Goal: Browse casually

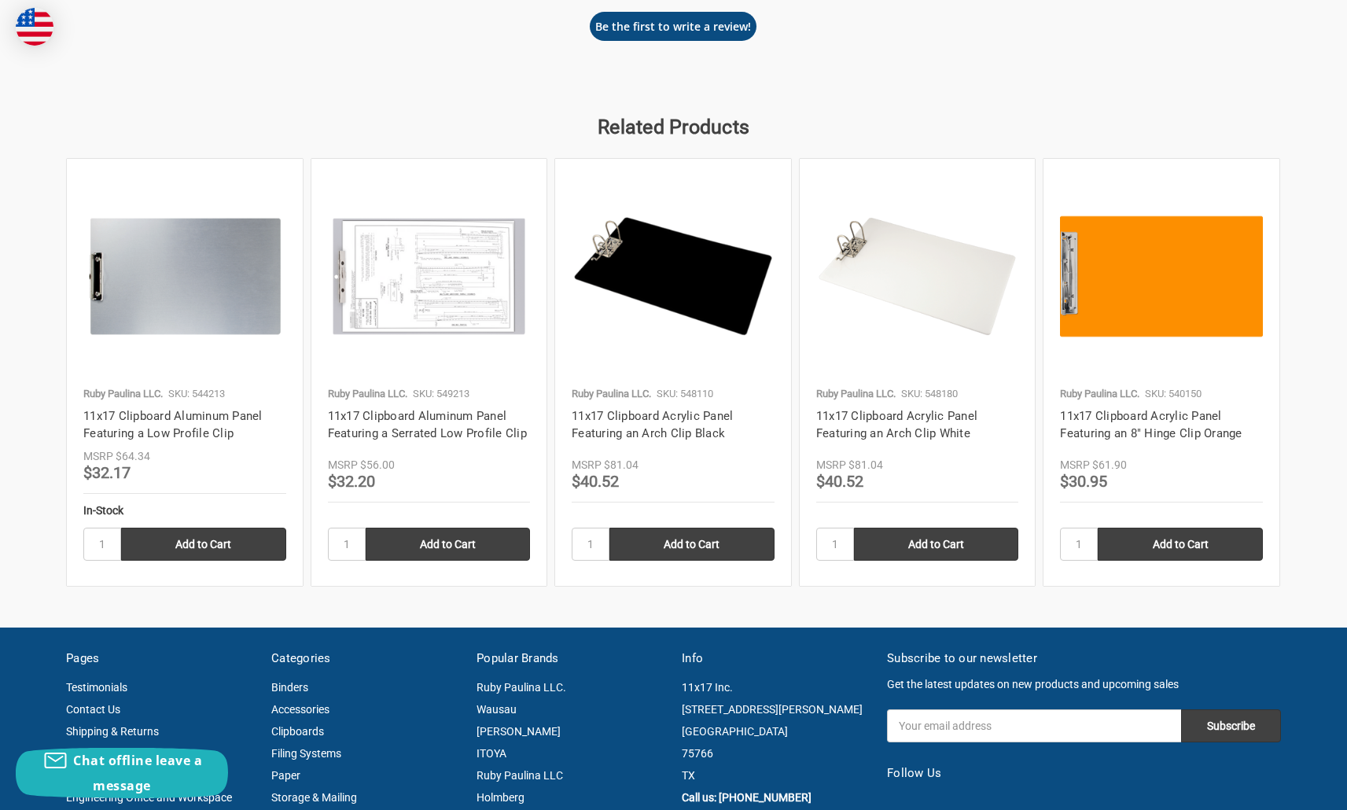
scroll to position [2060, 0]
